Goal: Information Seeking & Learning: Learn about a topic

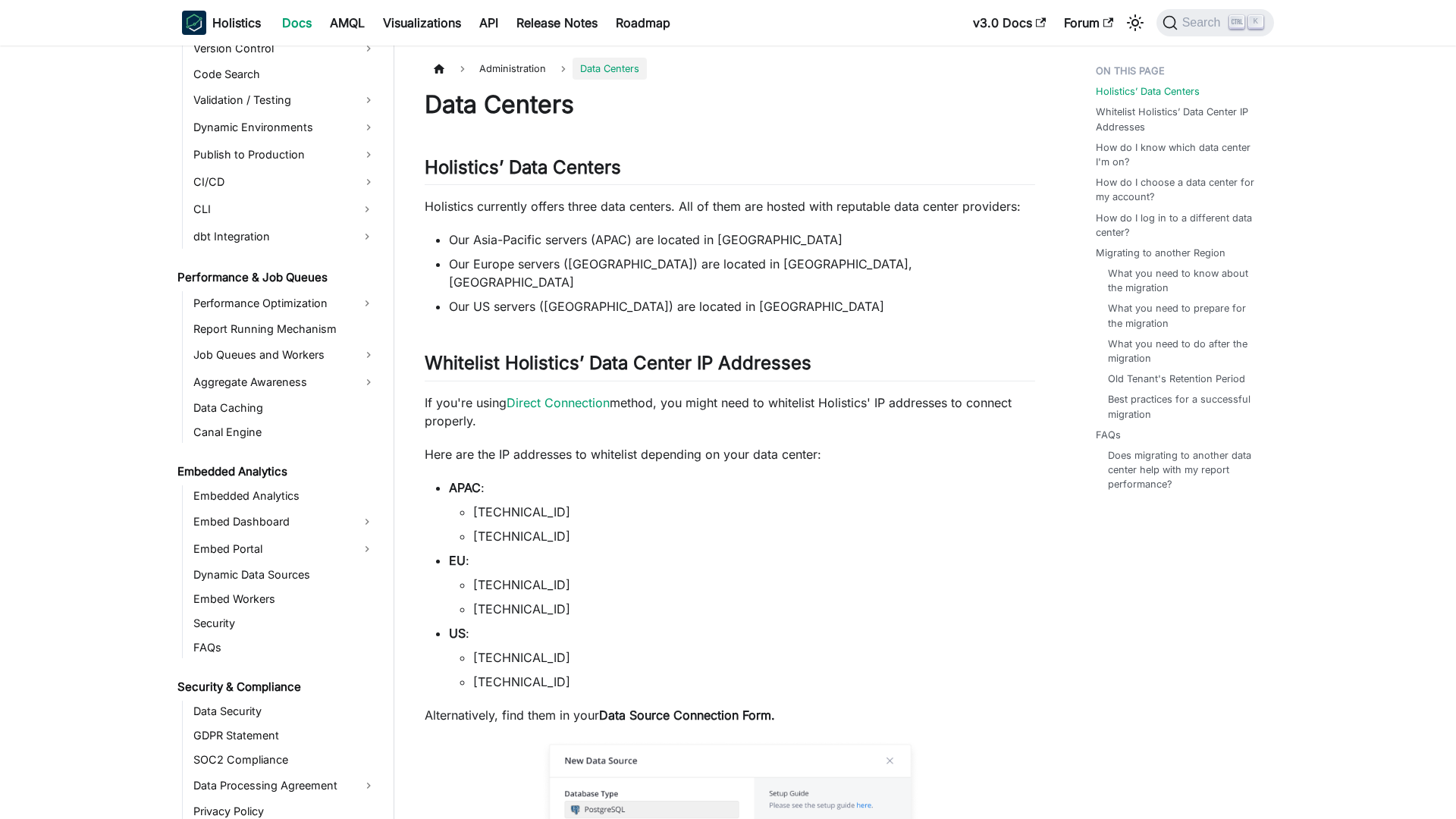
scroll to position [1490, 0]
